Goal: Task Accomplishment & Management: Use online tool/utility

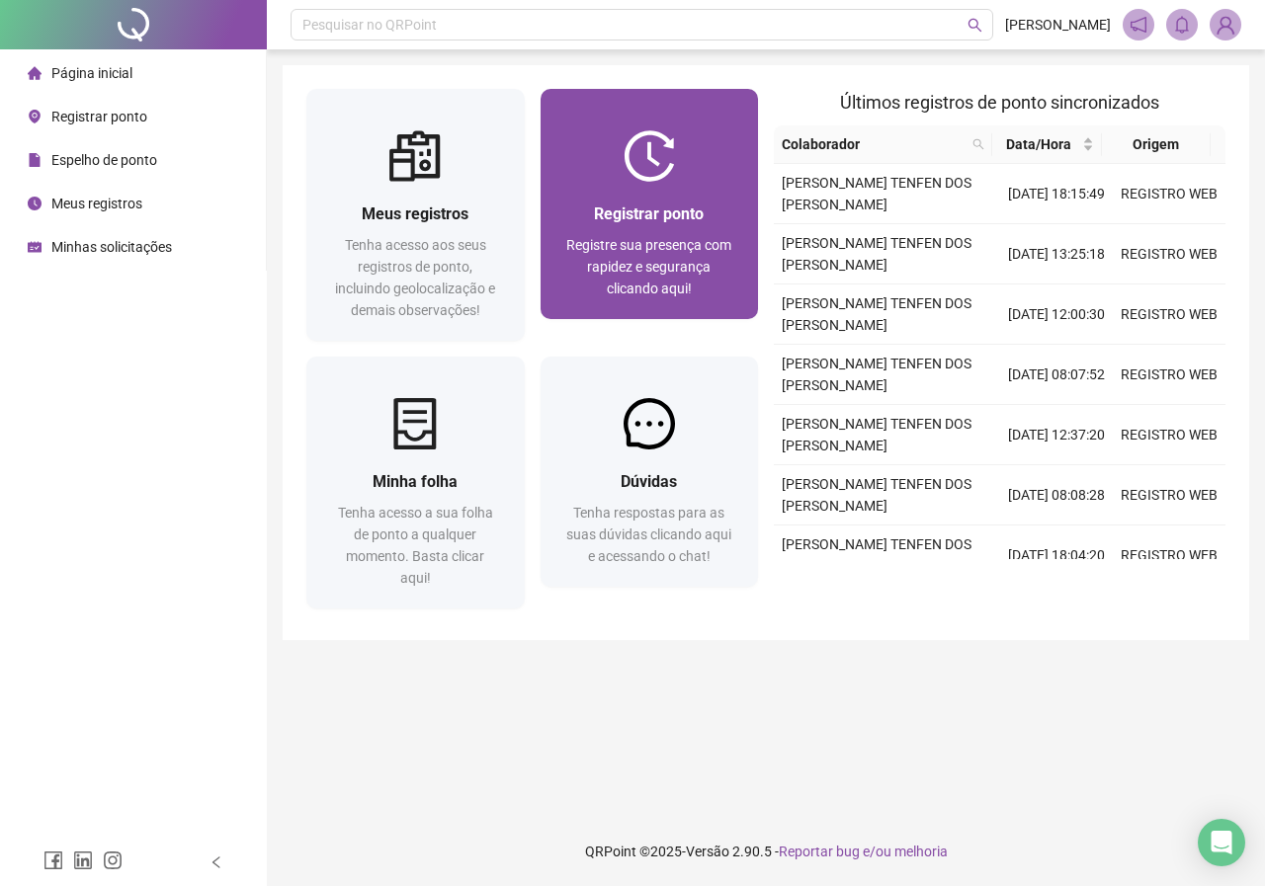
click at [638, 262] on span "Registre sua presença com rapidez e segurança clicando aqui!" at bounding box center [648, 266] width 165 height 59
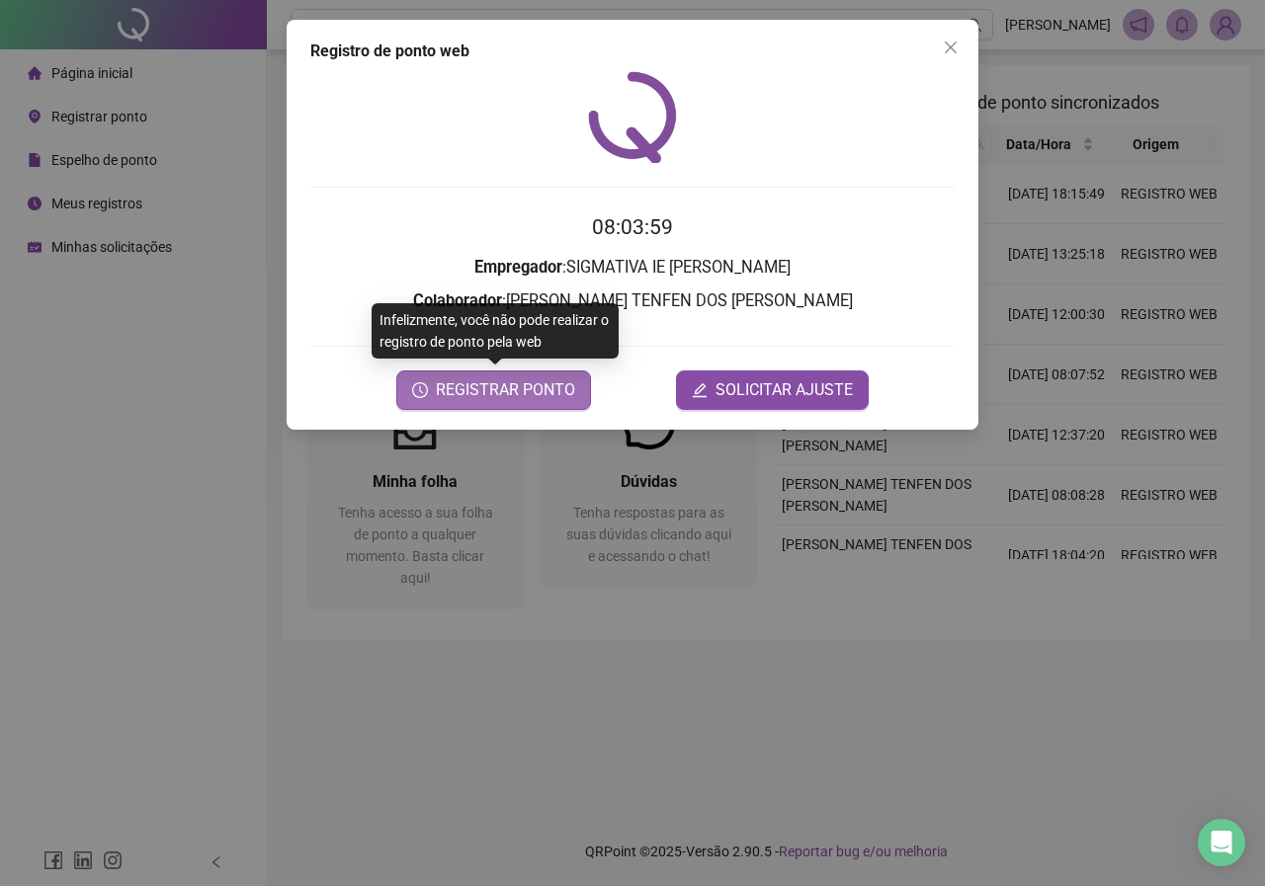
click at [423, 386] on icon "clock-circle" at bounding box center [420, 390] width 16 height 16
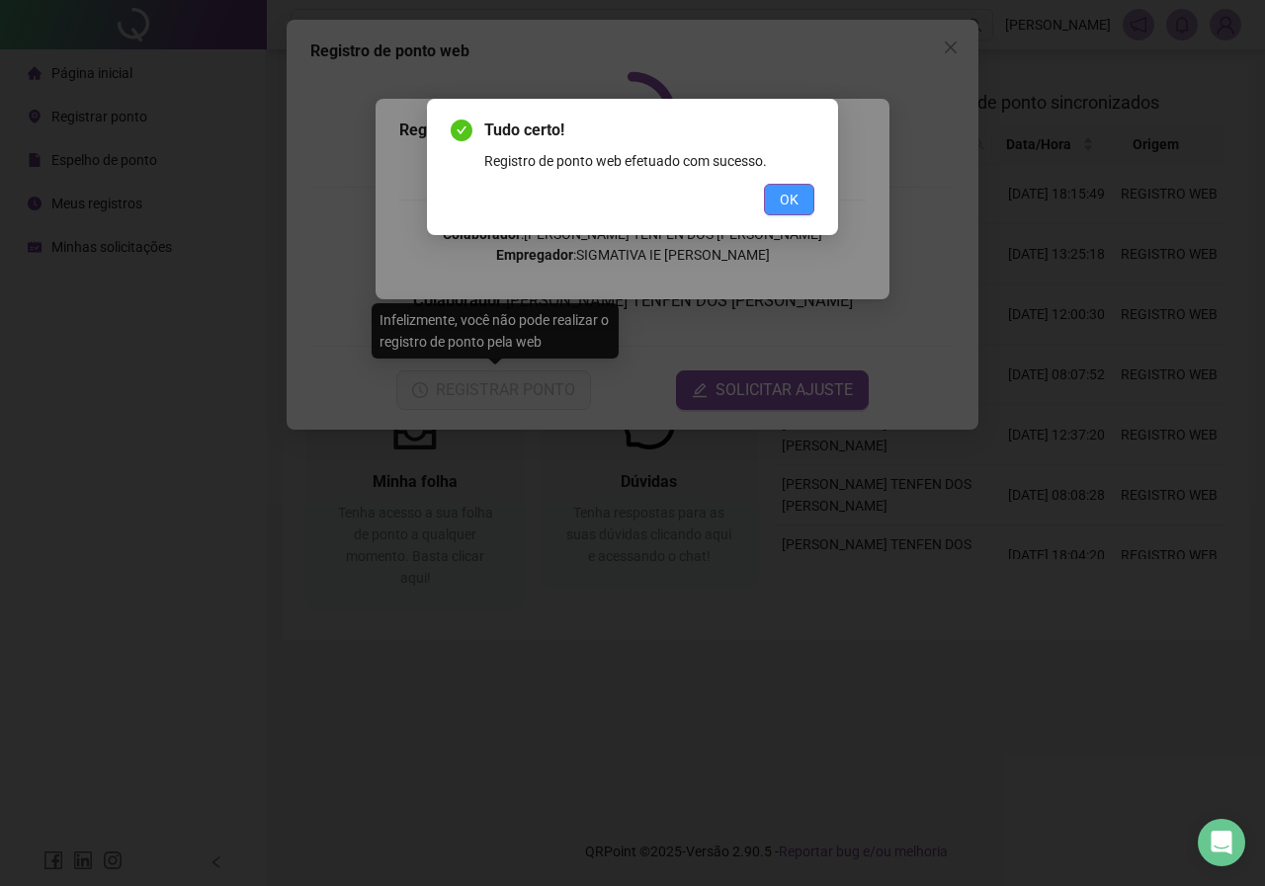
click at [791, 204] on span "OK" at bounding box center [789, 200] width 19 height 22
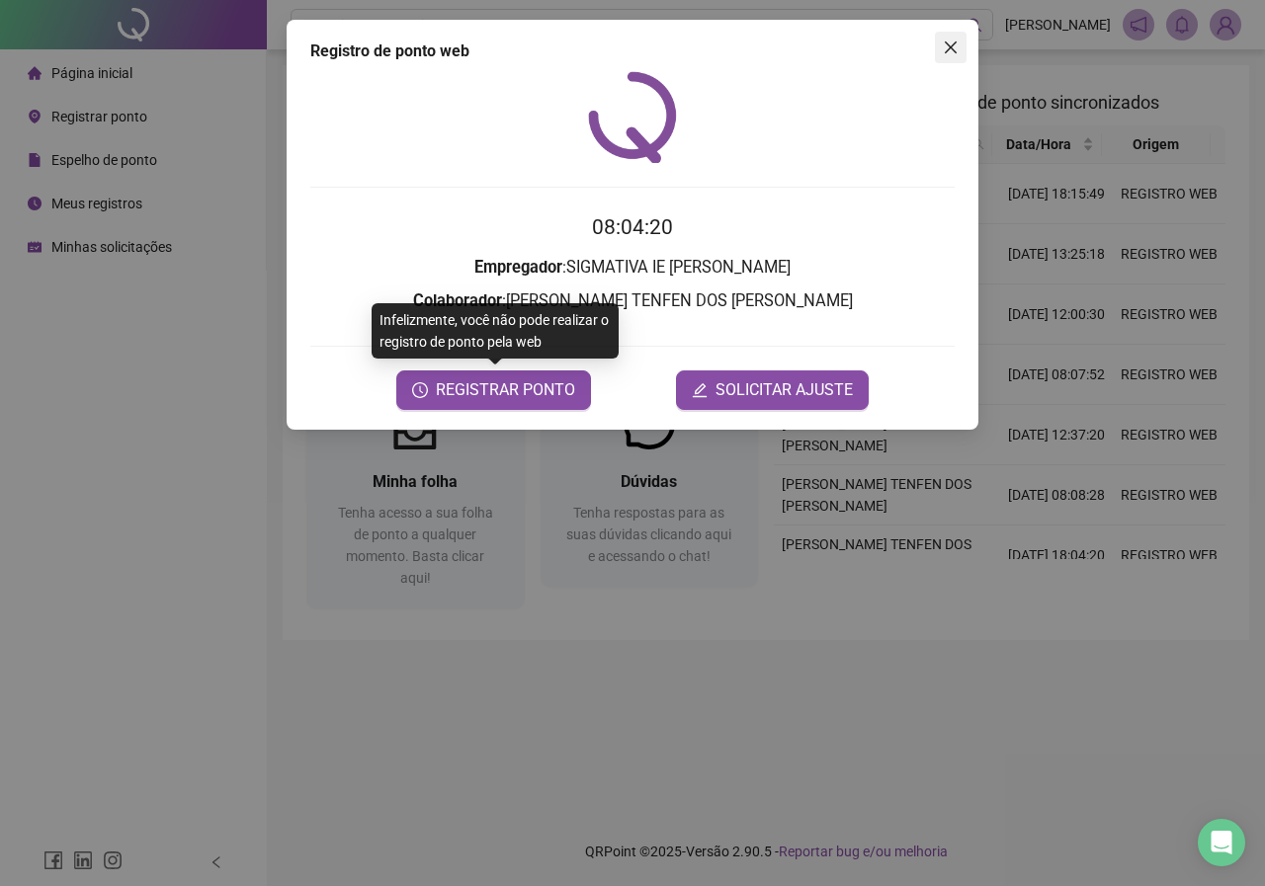
click at [963, 48] on span "Close" at bounding box center [951, 48] width 32 height 16
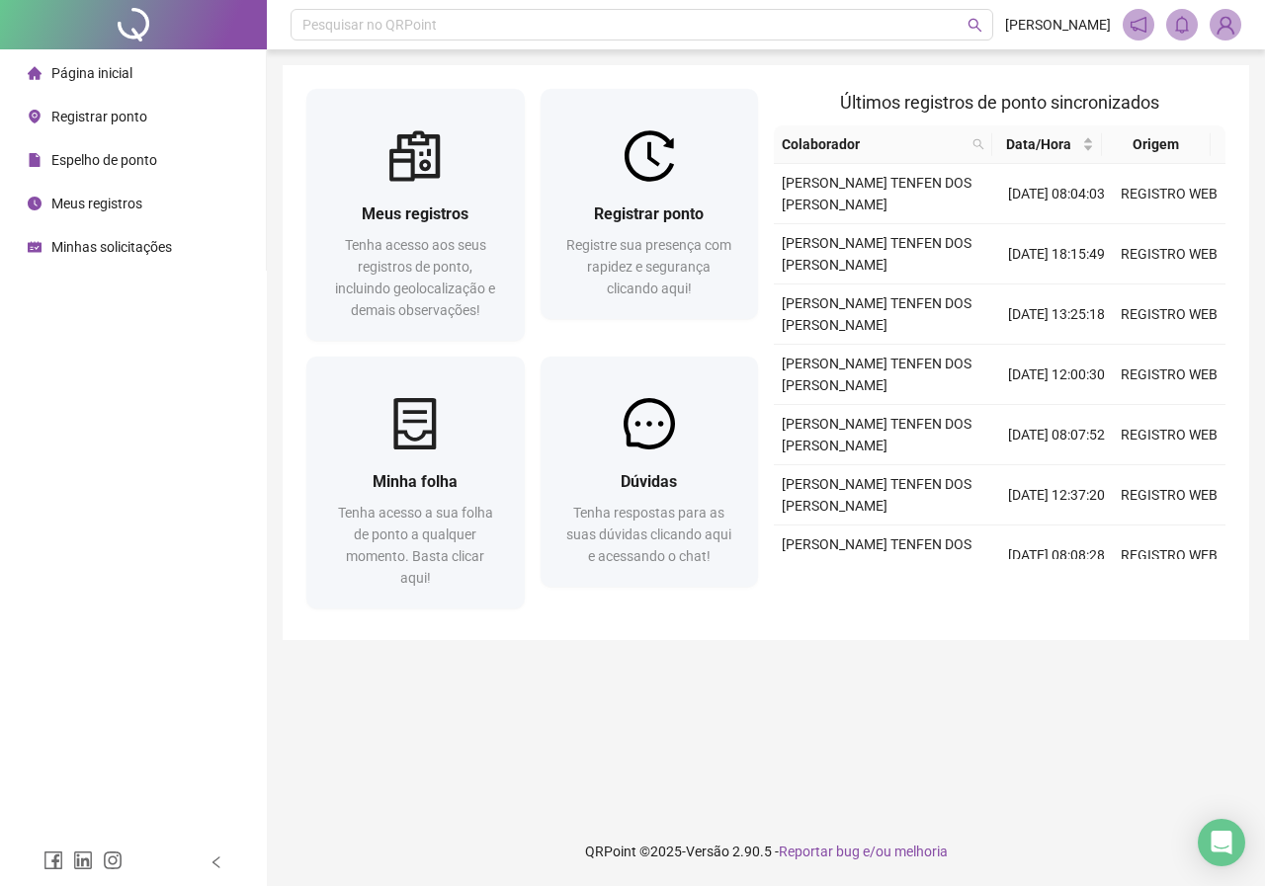
click at [129, 167] on span "Espelho de ponto" at bounding box center [104, 160] width 106 height 16
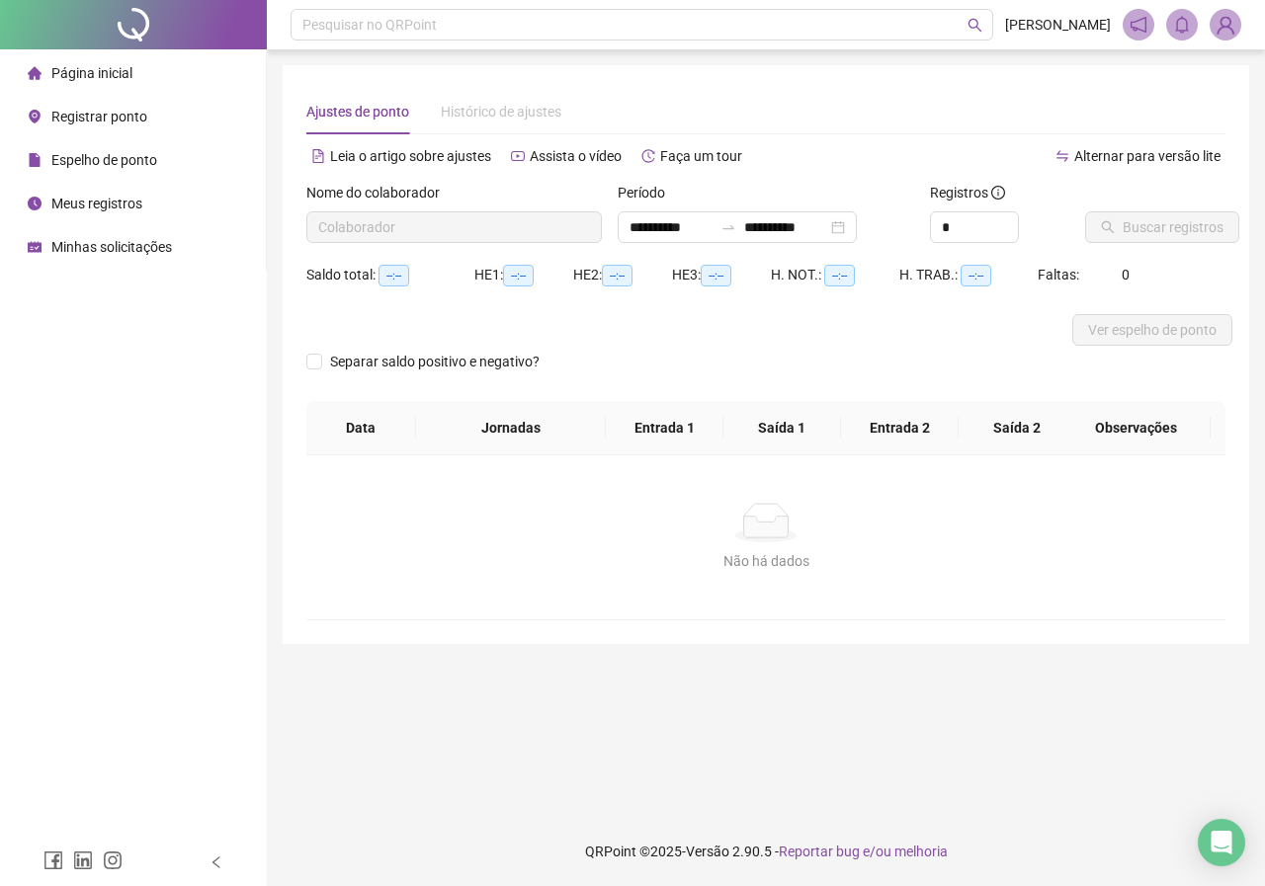
type input "**********"
type input "*"
click at [1005, 218] on icon "up" at bounding box center [1007, 221] width 7 height 7
click at [1144, 232] on span "Buscar registros" at bounding box center [1173, 227] width 101 height 22
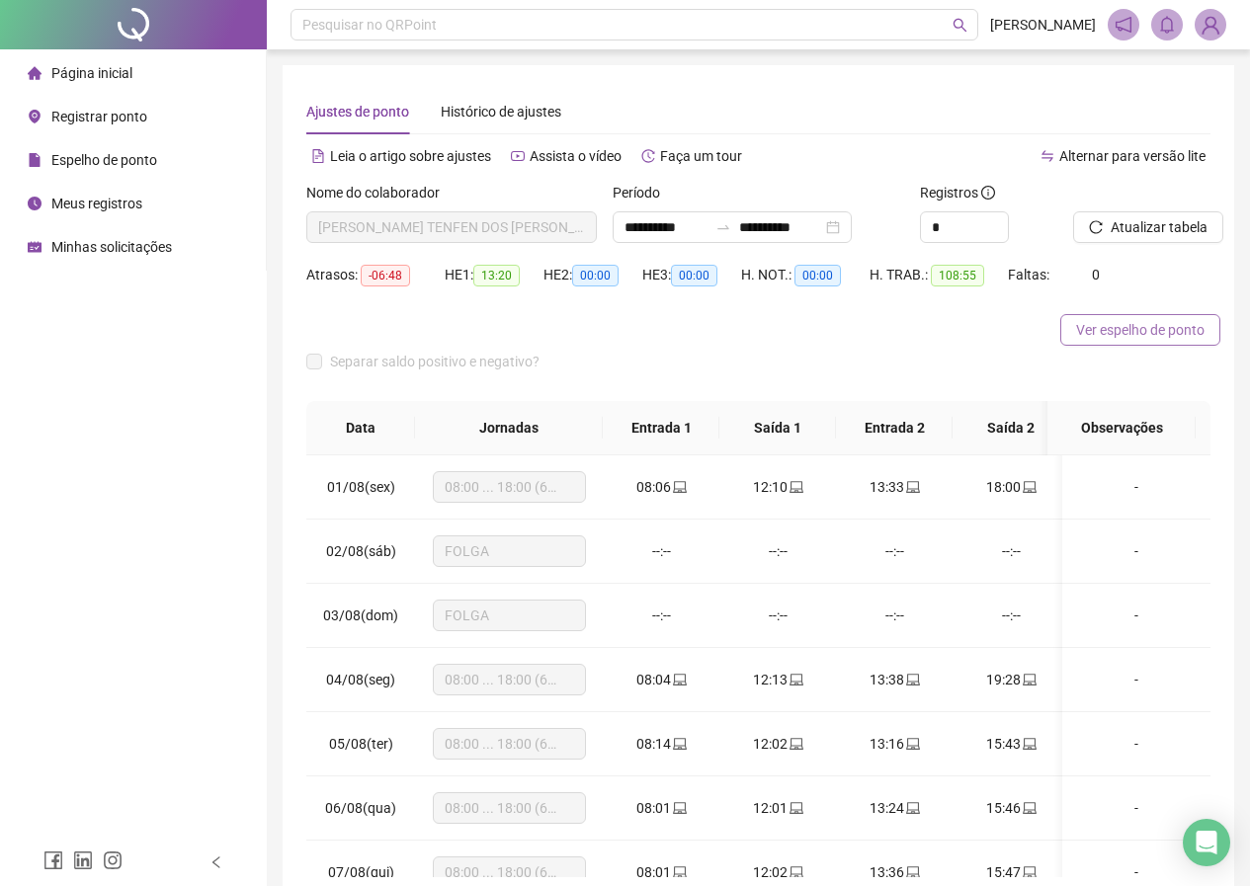
click at [1129, 332] on span "Ver espelho de ponto" at bounding box center [1140, 330] width 128 height 22
